Goal: Task Accomplishment & Management: Use online tool/utility

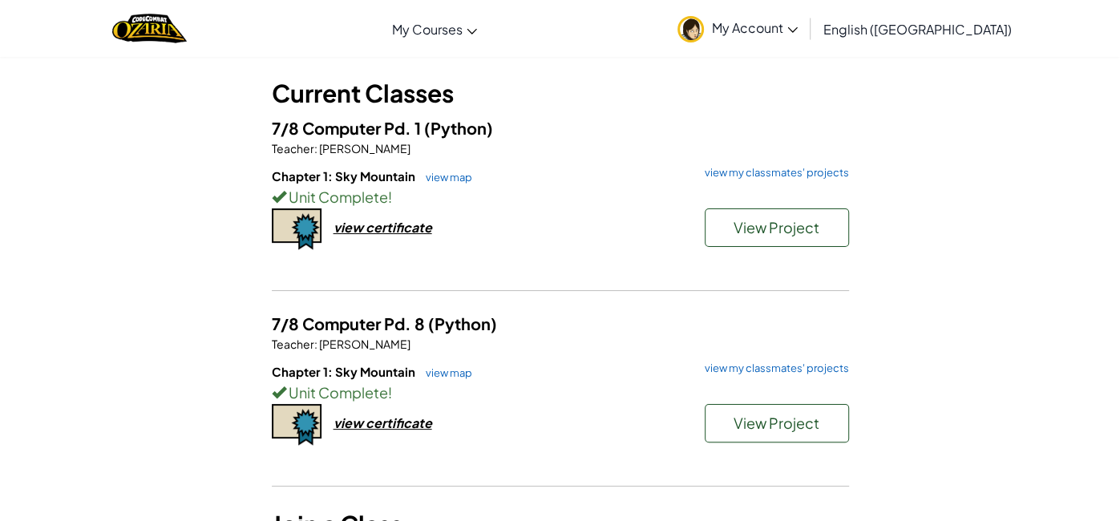
scroll to position [86, 0]
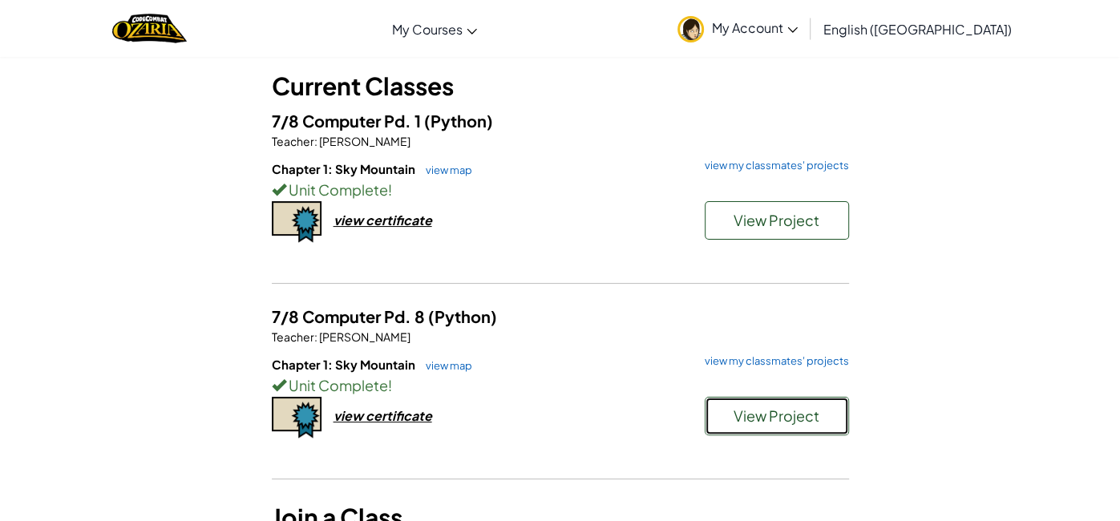
click at [769, 406] on span "View Project" at bounding box center [777, 415] width 86 height 18
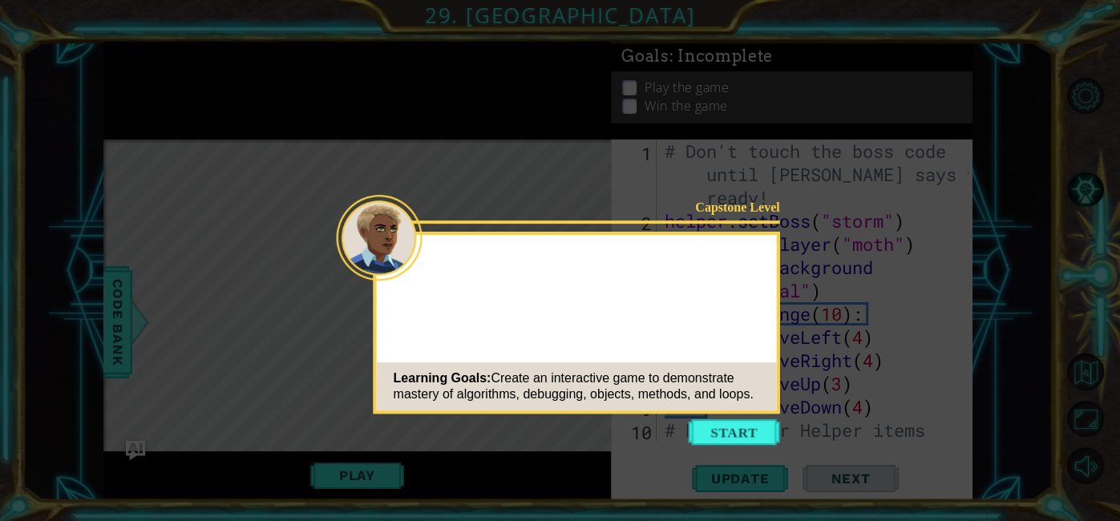
click at [749, 421] on button "Start" at bounding box center [734, 432] width 91 height 26
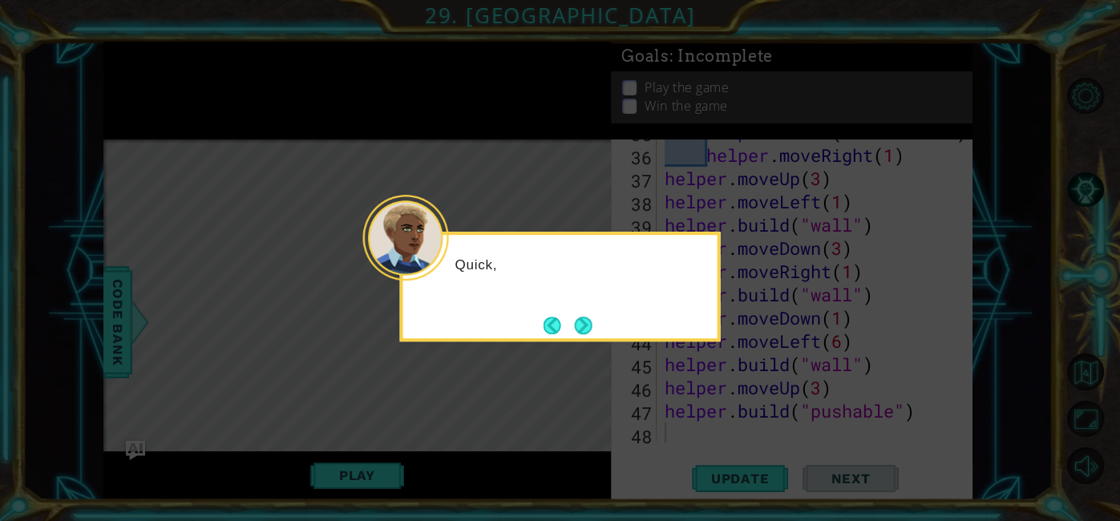
scroll to position [929, 0]
click at [586, 331] on button "Next" at bounding box center [583, 325] width 19 height 19
click at [584, 330] on button "Next" at bounding box center [583, 326] width 18 height 18
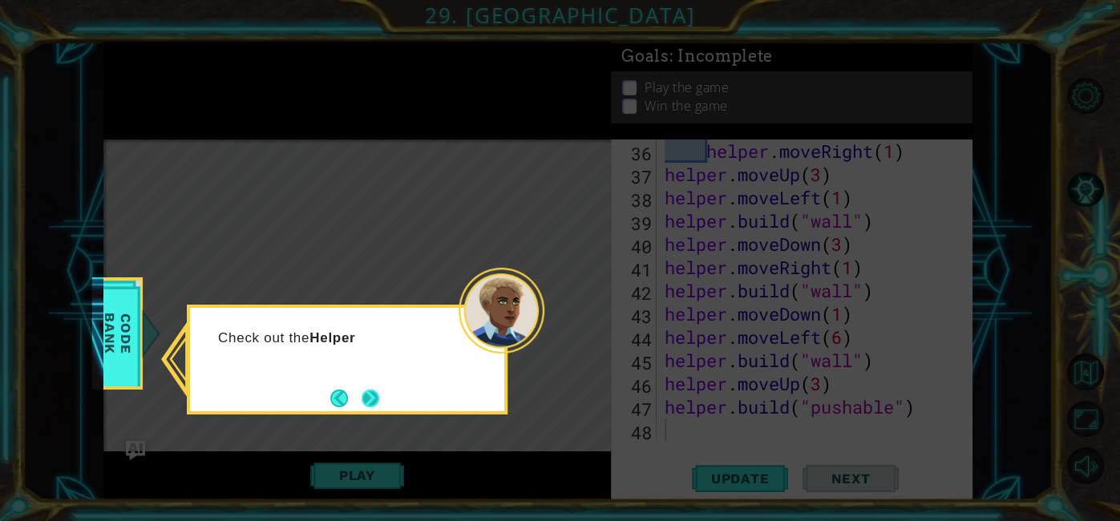
click at [366, 408] on button "Next" at bounding box center [371, 398] width 20 height 20
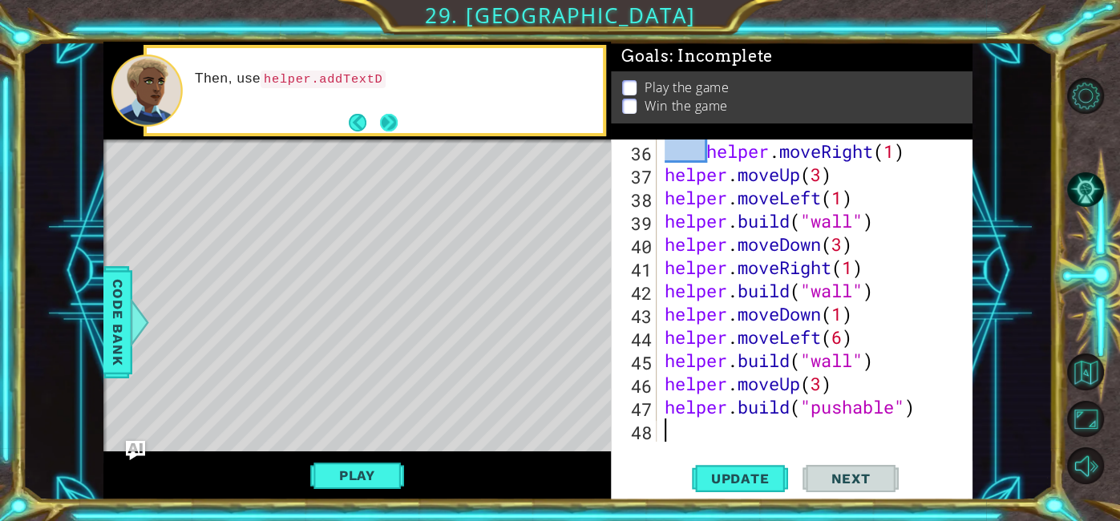
click at [392, 119] on button "Next" at bounding box center [389, 122] width 18 height 18
click at [392, 119] on button "Next" at bounding box center [389, 122] width 23 height 23
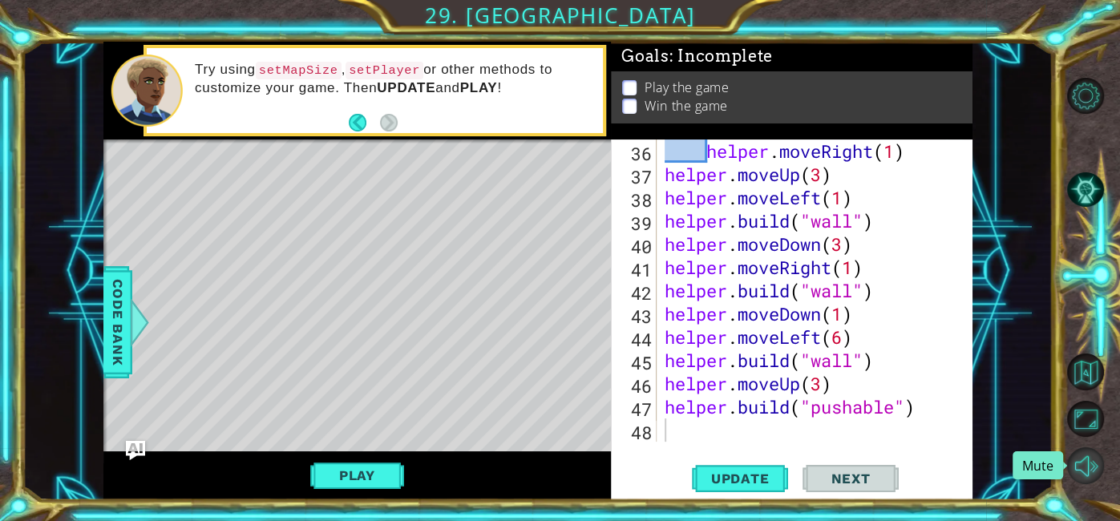
click at [1084, 448] on button "Mute" at bounding box center [1085, 465] width 37 height 37
click at [362, 487] on button "Play" at bounding box center [357, 475] width 94 height 30
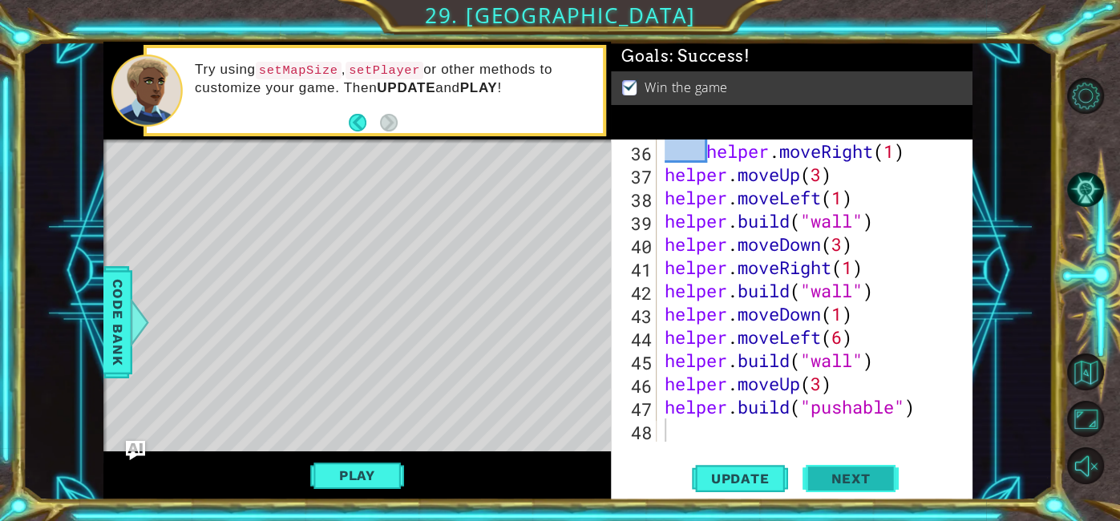
click at [849, 481] on span "Next" at bounding box center [849, 483] width 71 height 16
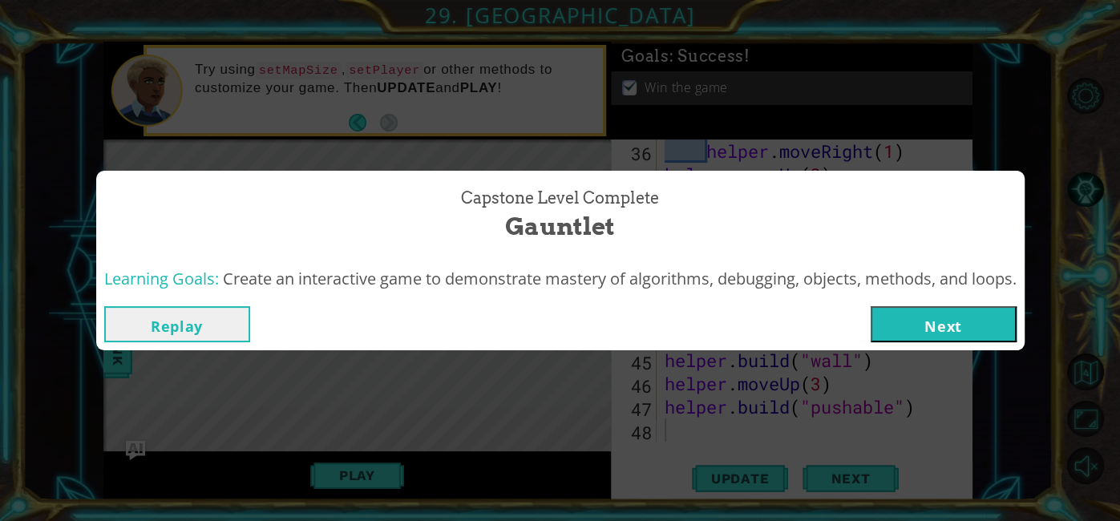
click at [835, 427] on div "Capstone Level Complete Gauntlet Learning Goals: Create an interactive game to …" at bounding box center [560, 260] width 1120 height 521
click at [760, 91] on div "Capstone Level Complete Gauntlet Learning Goals: Create an interactive game to …" at bounding box center [560, 260] width 1120 height 521
click at [895, 337] on button "Next" at bounding box center [944, 324] width 146 height 36
